Goal: Find specific page/section: Find specific page/section

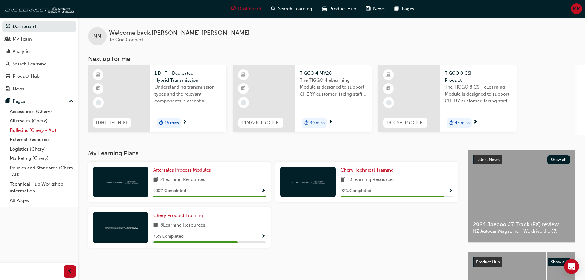
click at [17, 129] on link "Bulletins (Chery - AU)" at bounding box center [41, 131] width 68 height 10
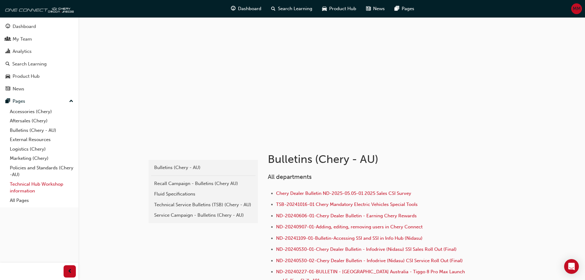
click at [26, 185] on link "Technical Hub Workshop information" at bounding box center [41, 187] width 68 height 16
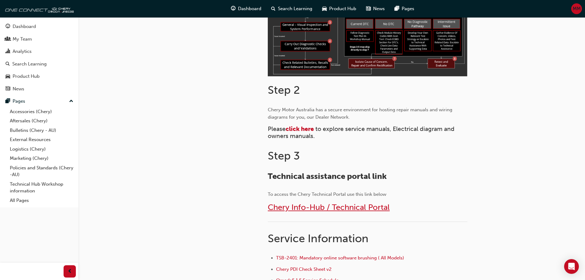
scroll to position [217, 0]
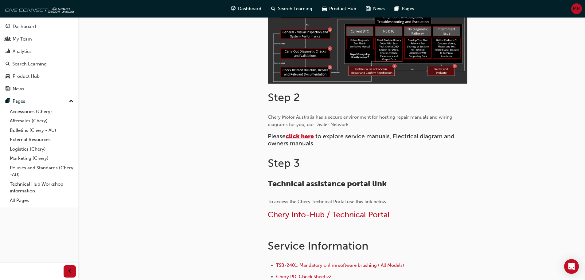
click at [300, 135] on span "click here" at bounding box center [299, 136] width 28 height 7
